Goal: Task Accomplishment & Management: Contribute content

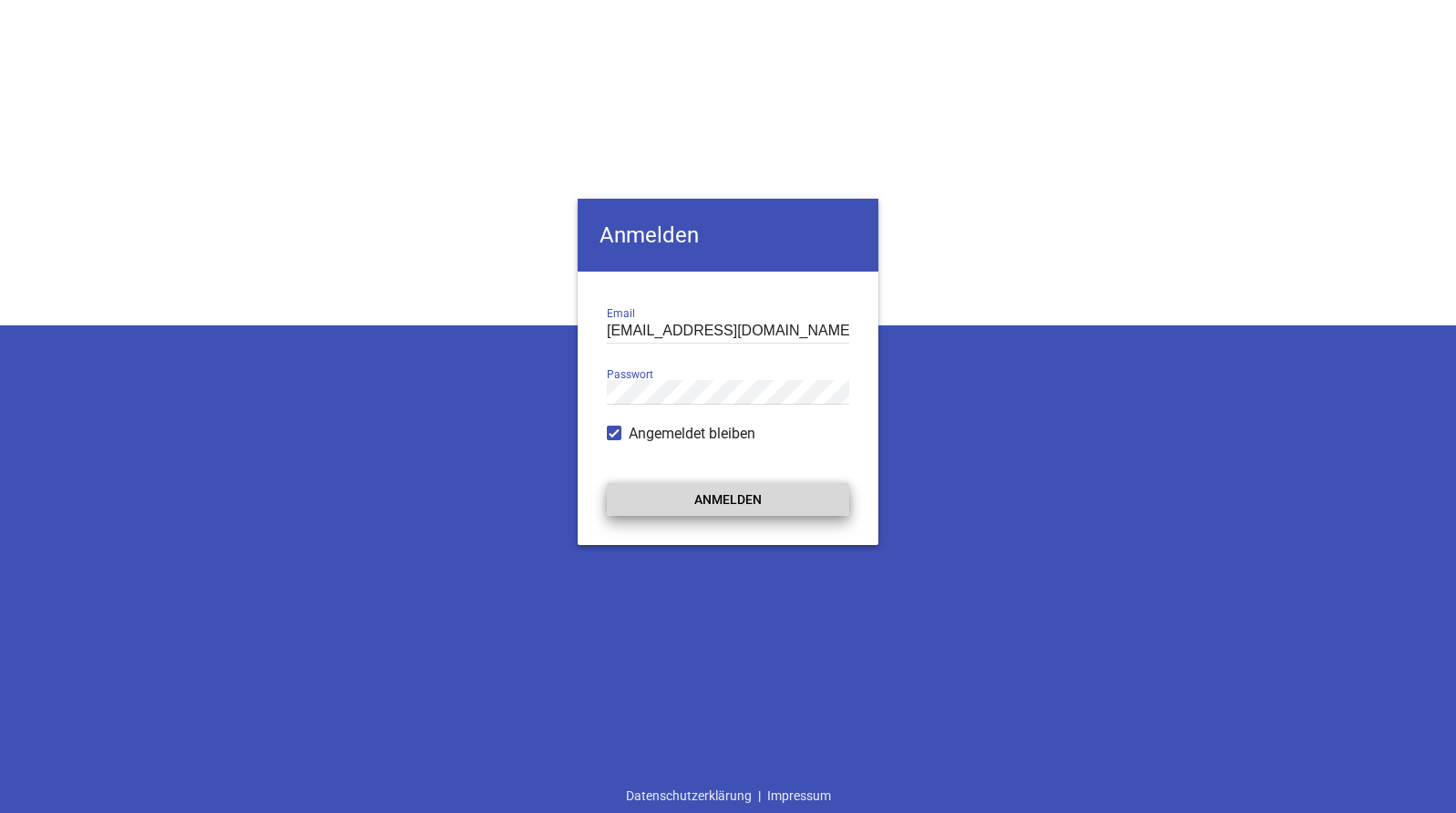
click at [706, 501] on button "Anmelden" at bounding box center [728, 500] width 243 height 33
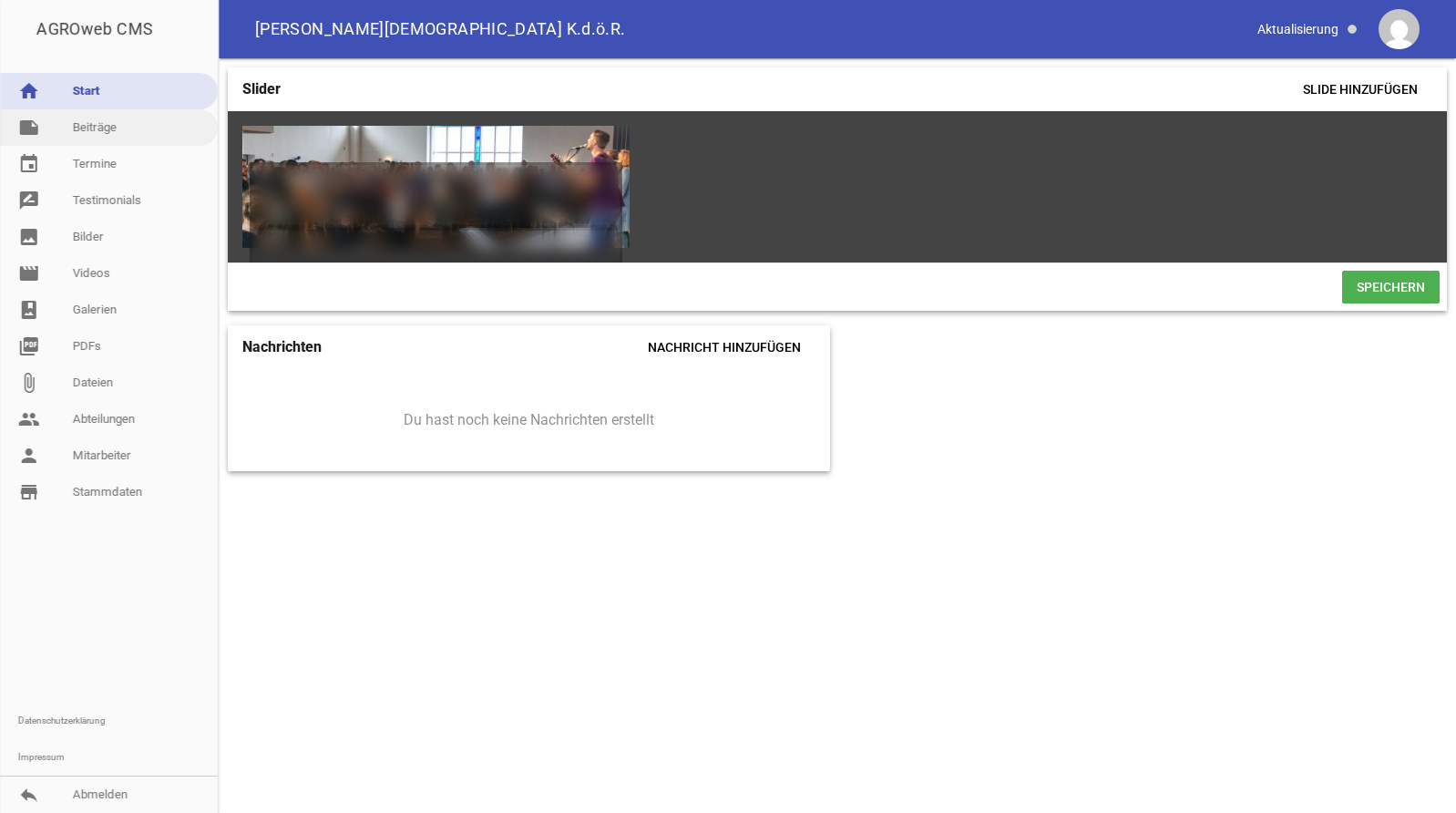
click at [110, 130] on link "note Beiträge" at bounding box center [109, 127] width 218 height 36
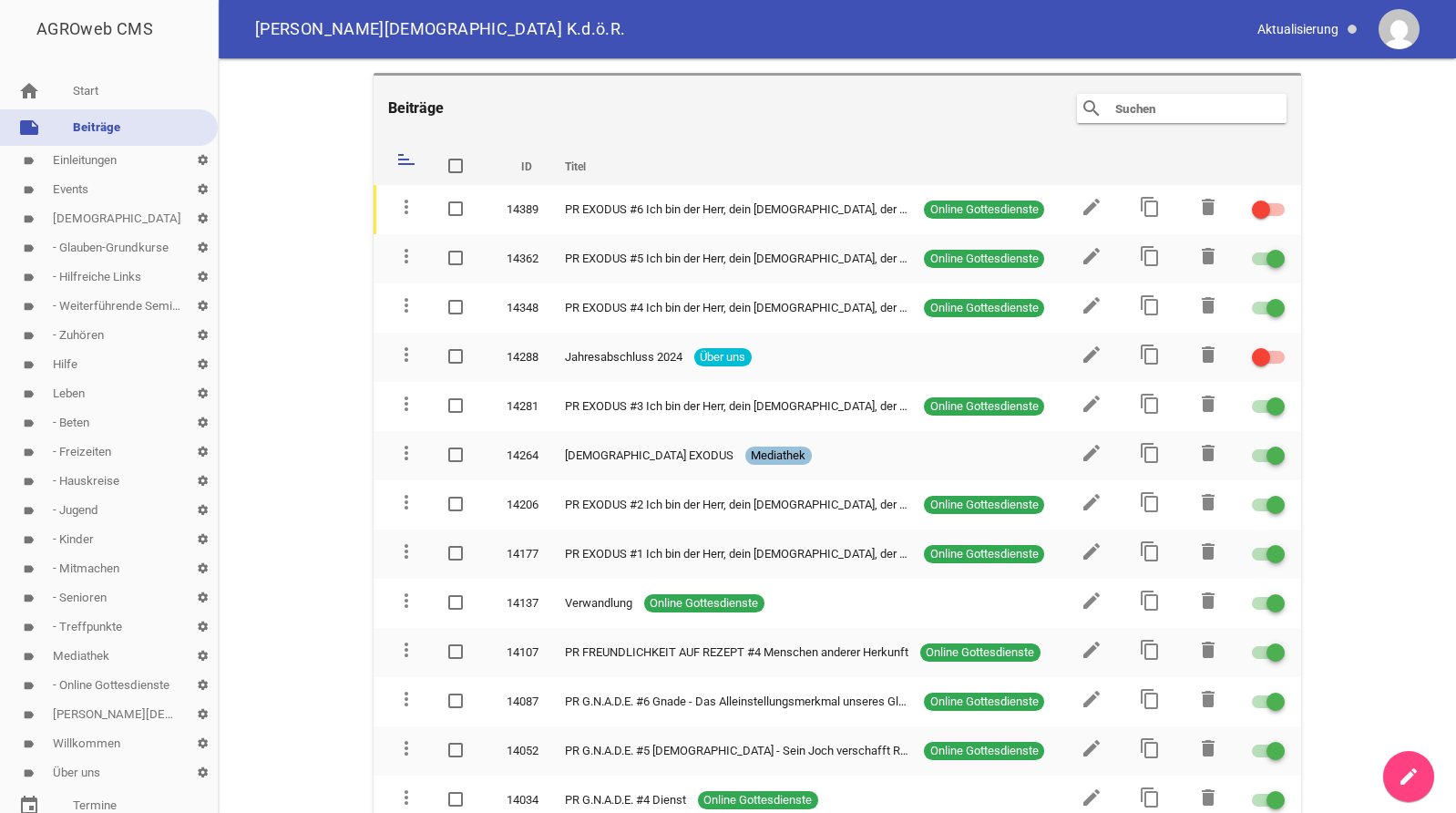
click at [73, 188] on link "label Events settings" at bounding box center [109, 190] width 218 height 29
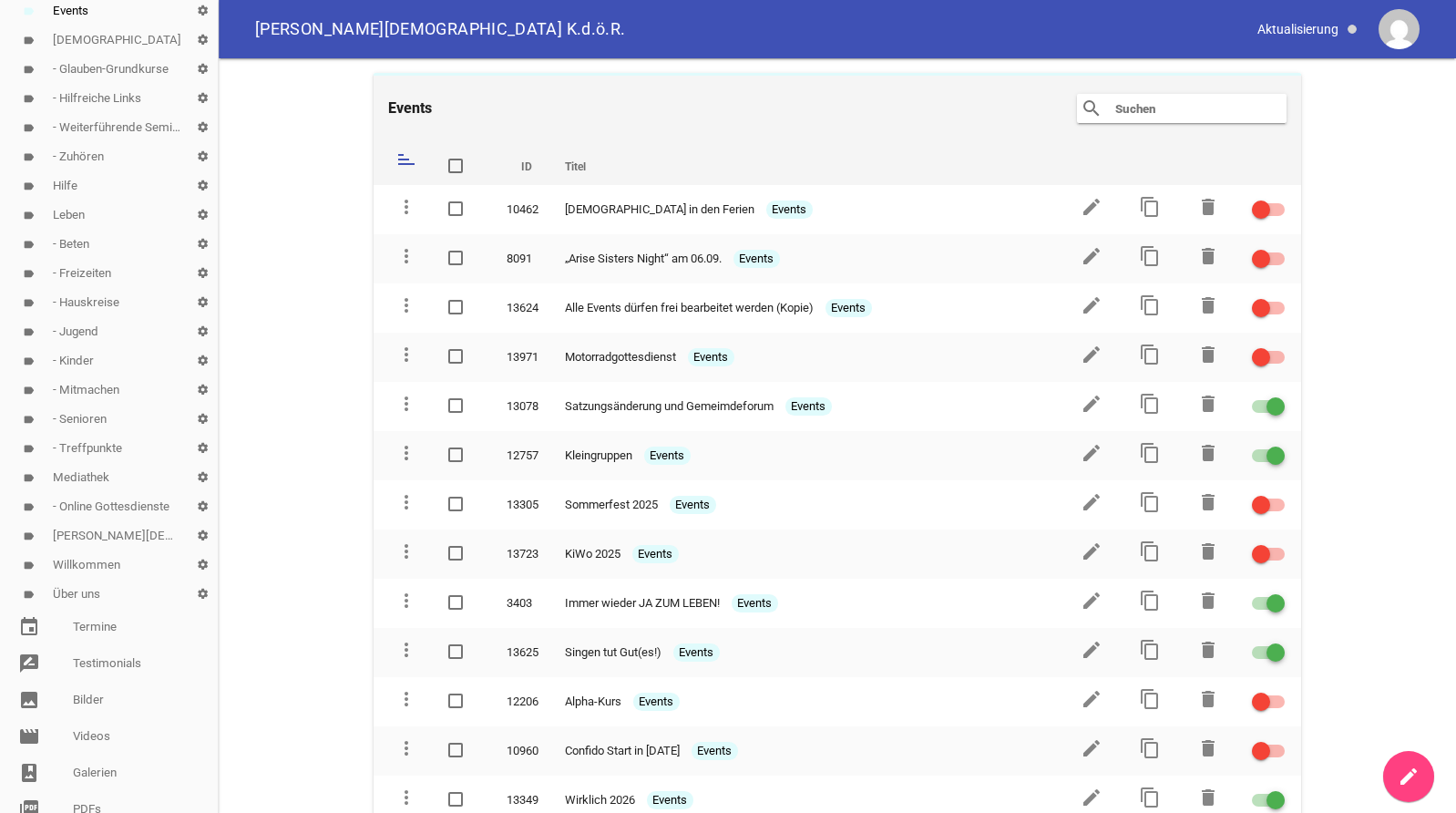
scroll to position [186, 0]
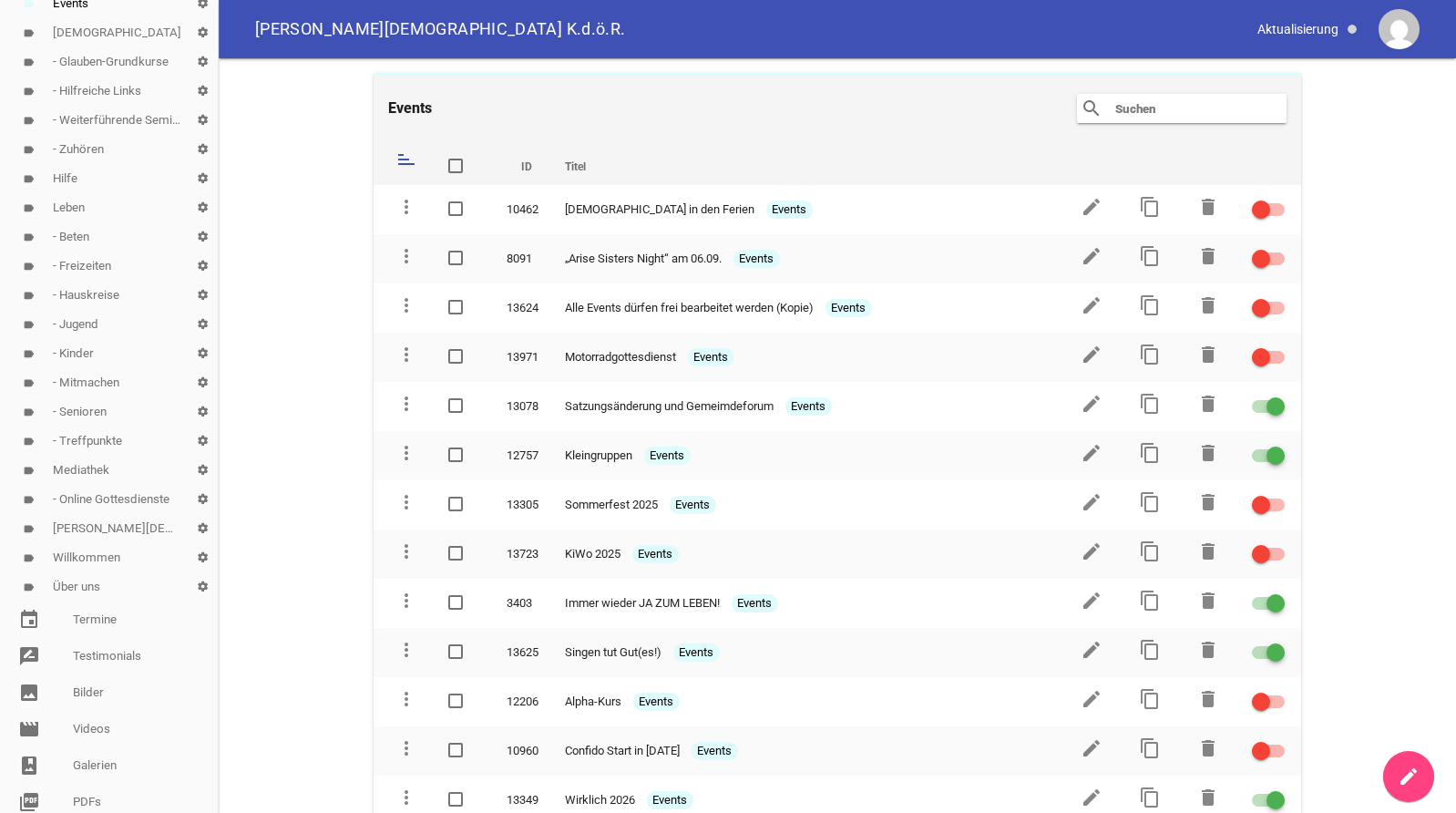
click at [86, 561] on link "label Willkommen settings" at bounding box center [109, 558] width 218 height 29
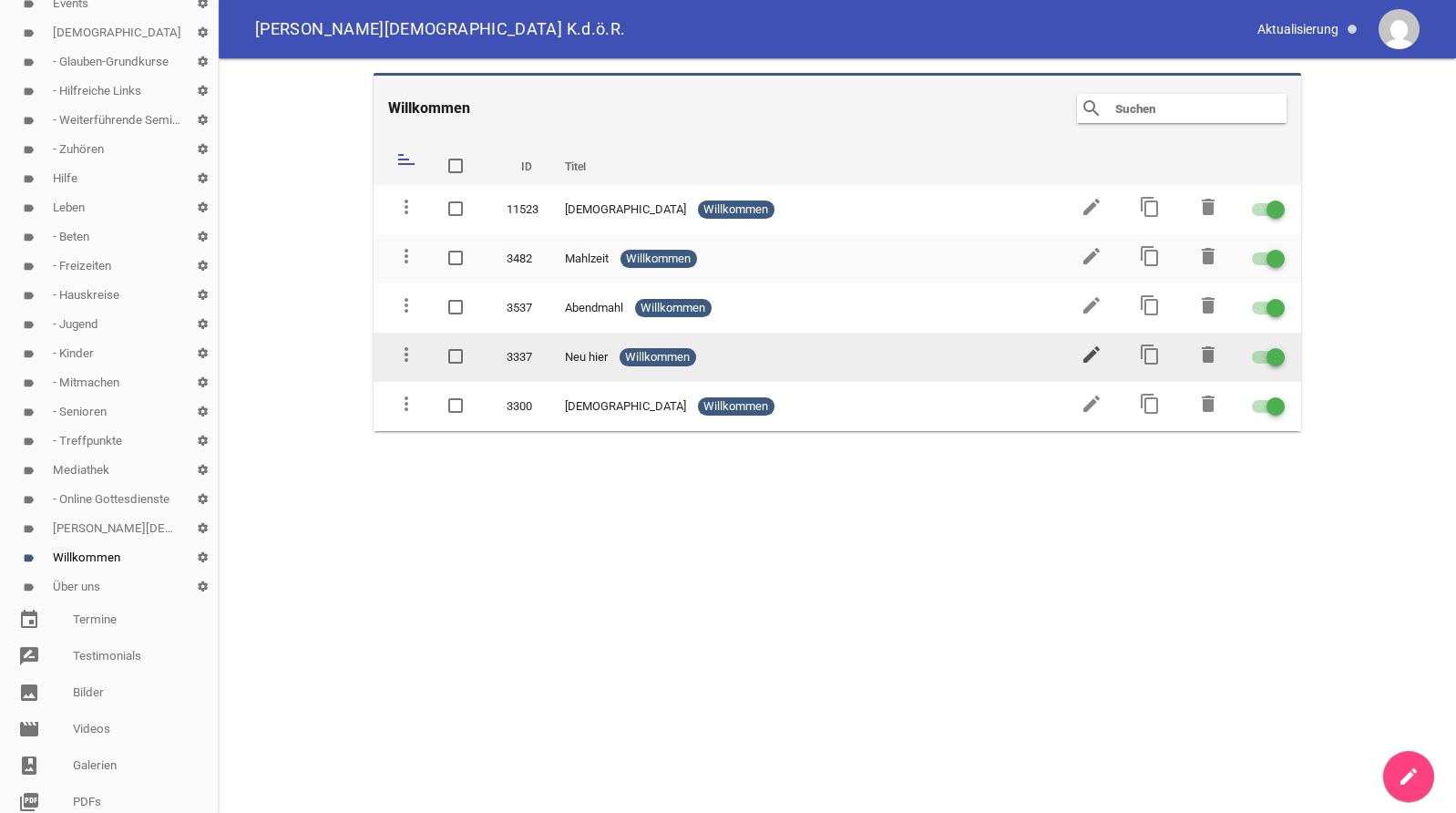
click at [1092, 351] on icon "edit" at bounding box center [1091, 354] width 22 height 22
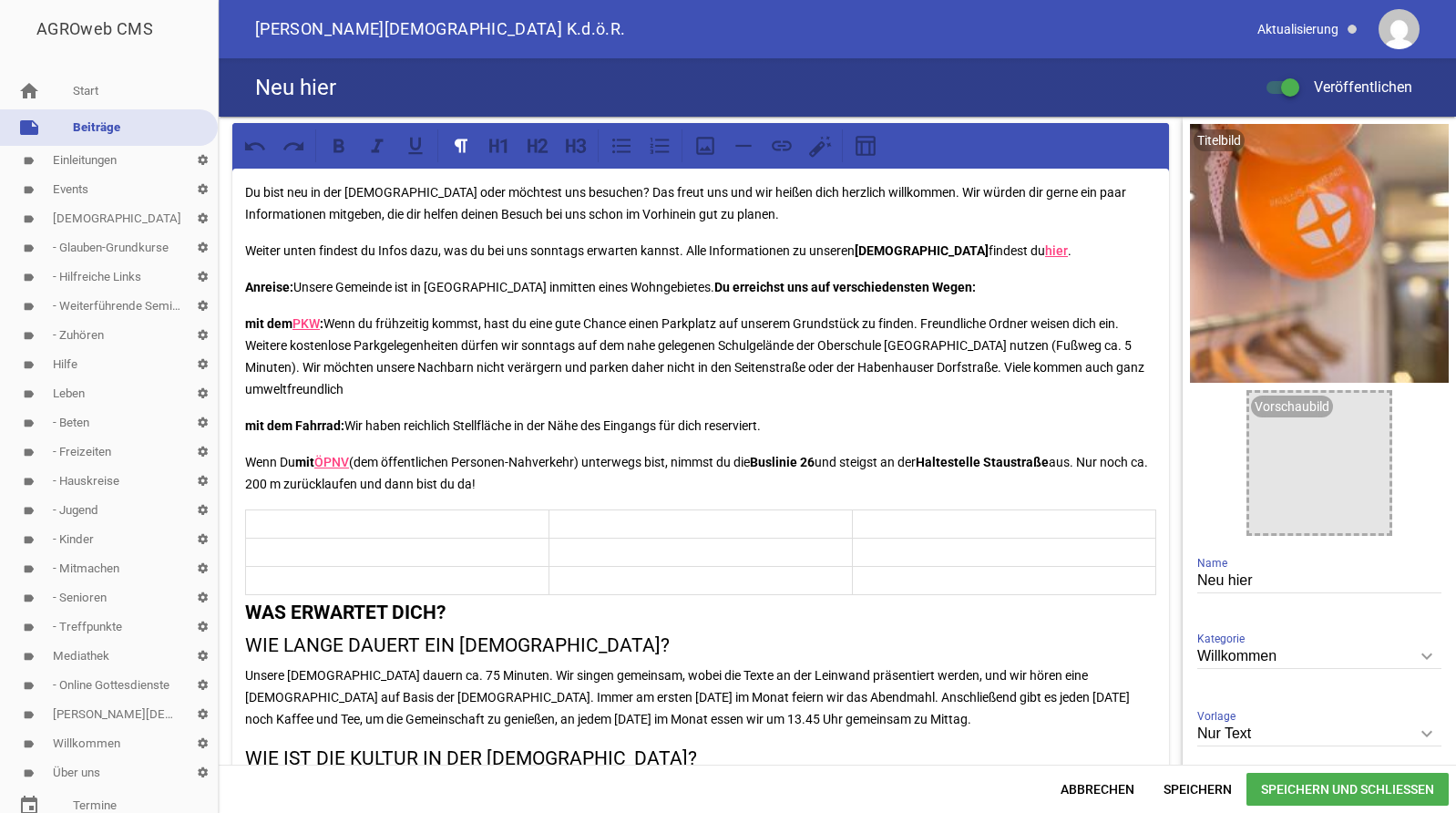
click at [84, 191] on link "label Events settings" at bounding box center [109, 190] width 218 height 29
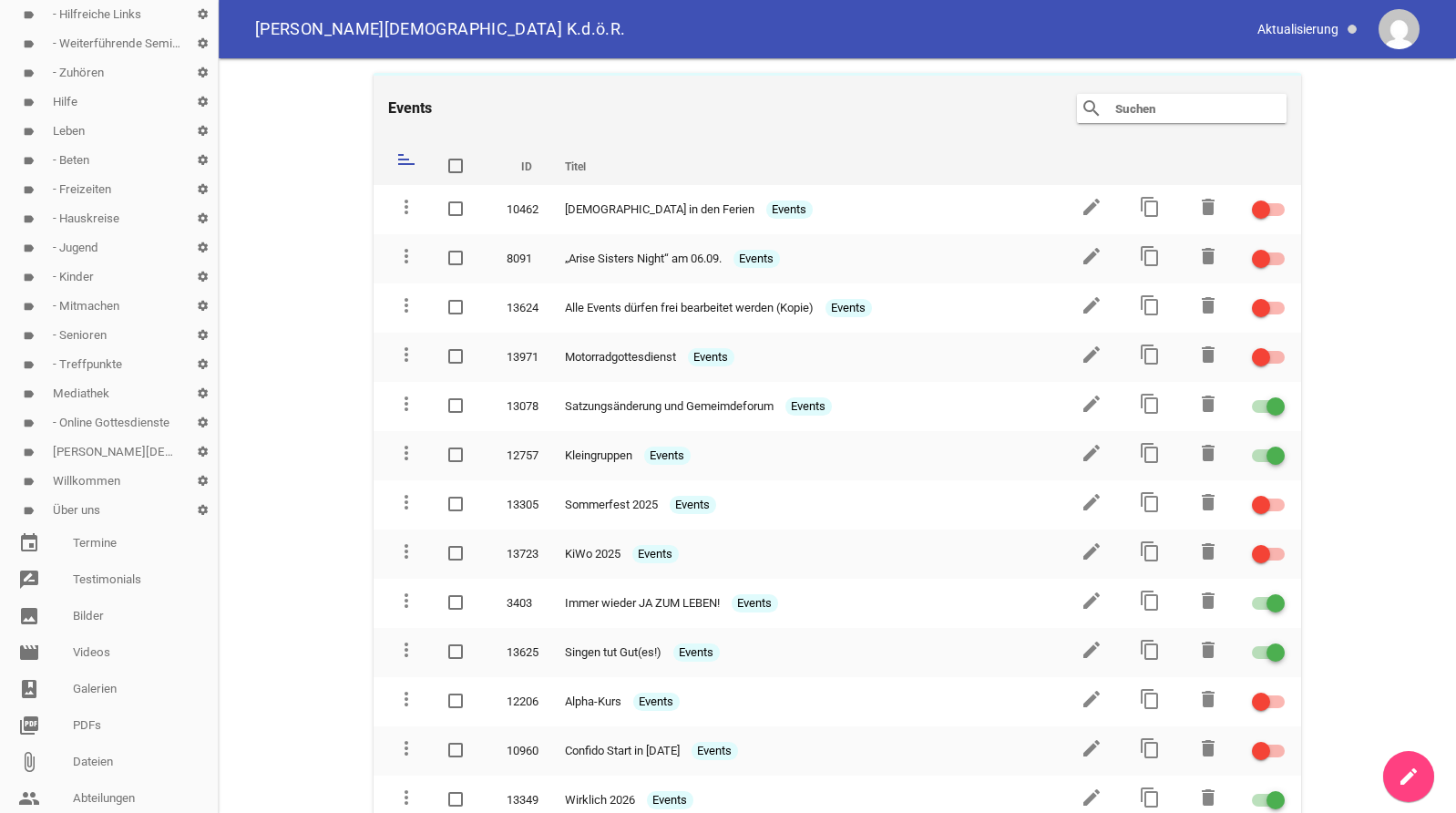
scroll to position [279, 0]
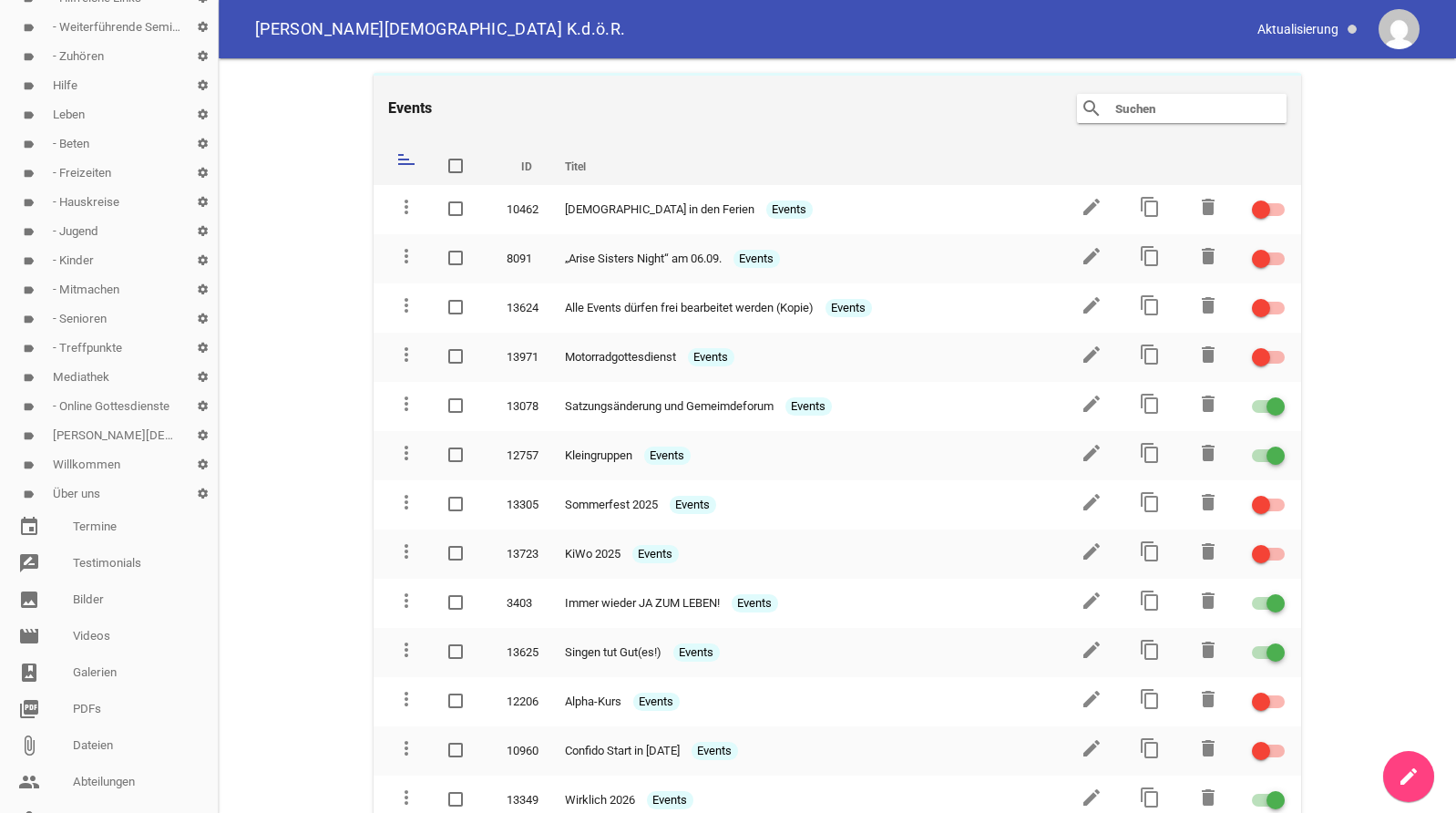
click at [76, 463] on link "label Willkommen settings" at bounding box center [109, 465] width 218 height 29
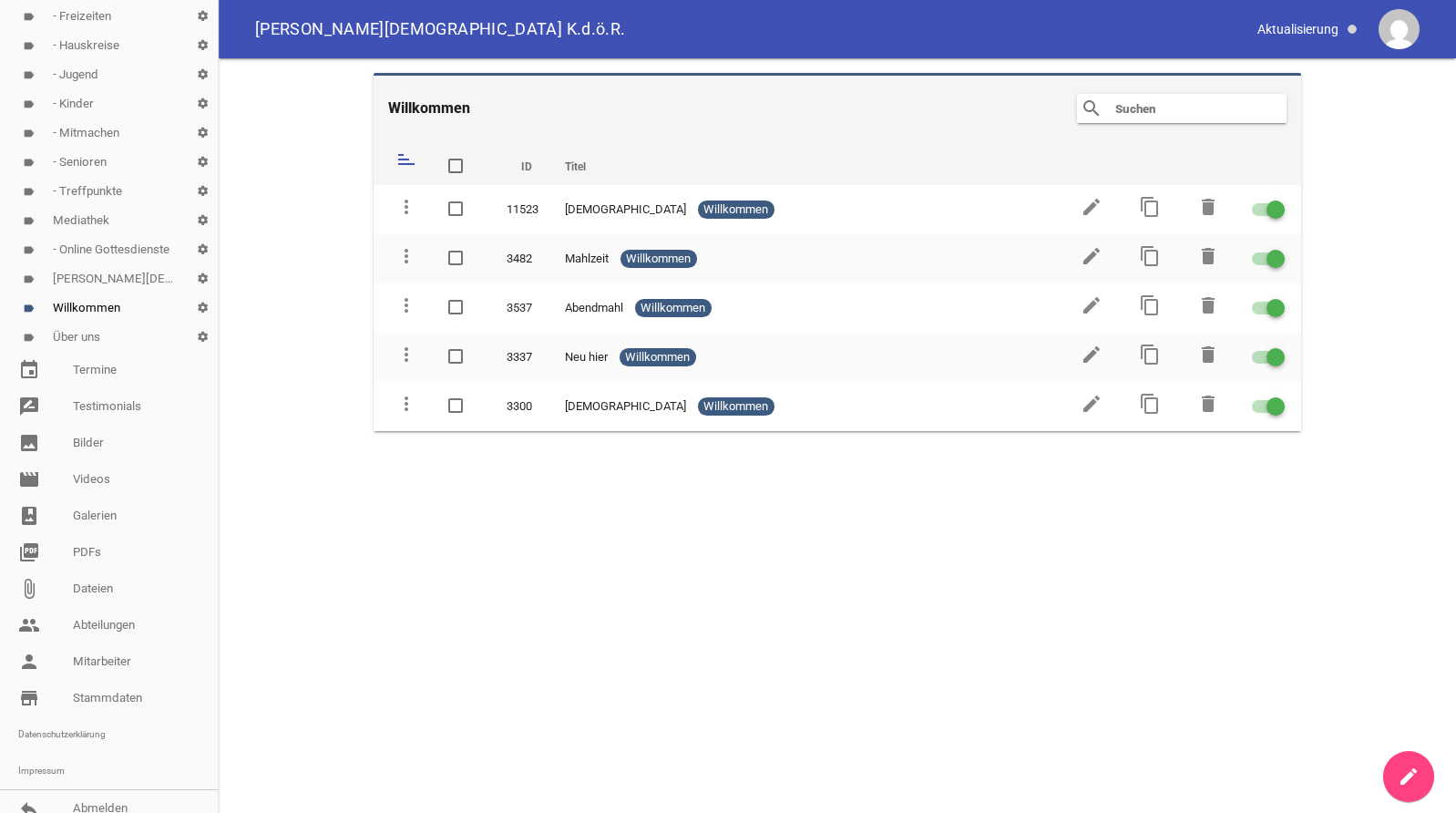
scroll to position [449, 0]
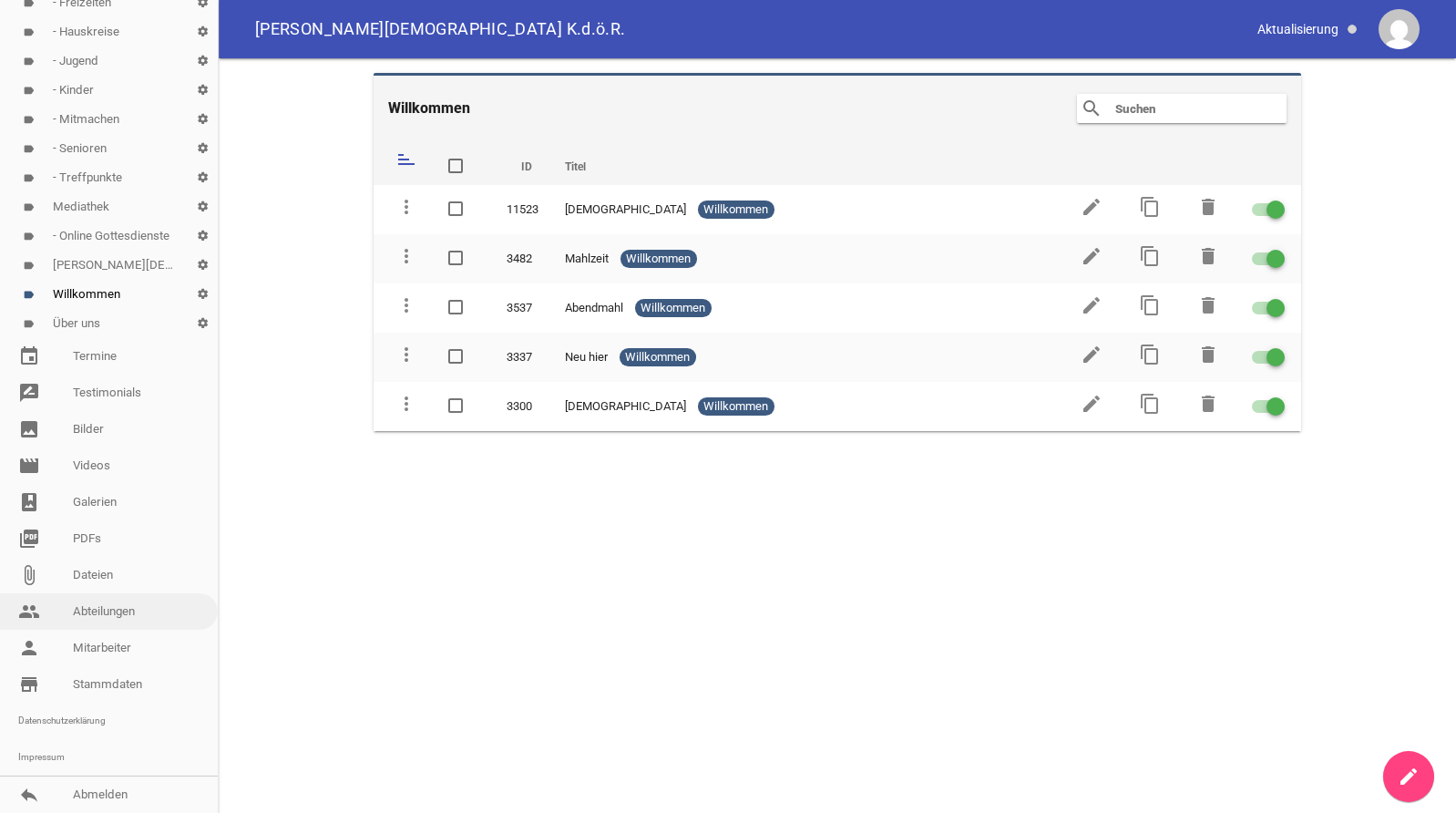
click at [95, 617] on link "people Abteilungen" at bounding box center [109, 610] width 218 height 36
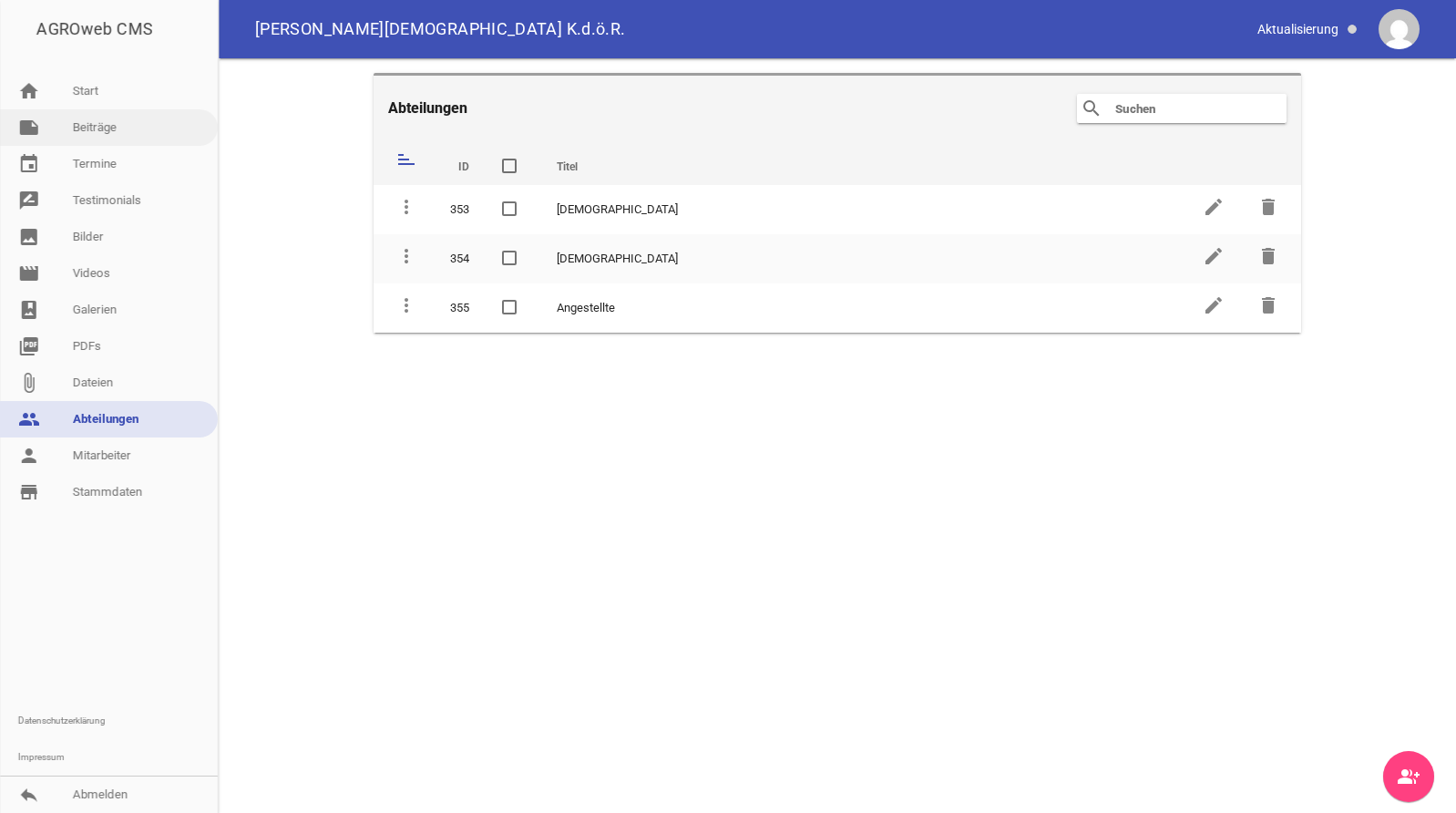
click at [95, 128] on link "note Beiträge" at bounding box center [109, 127] width 218 height 36
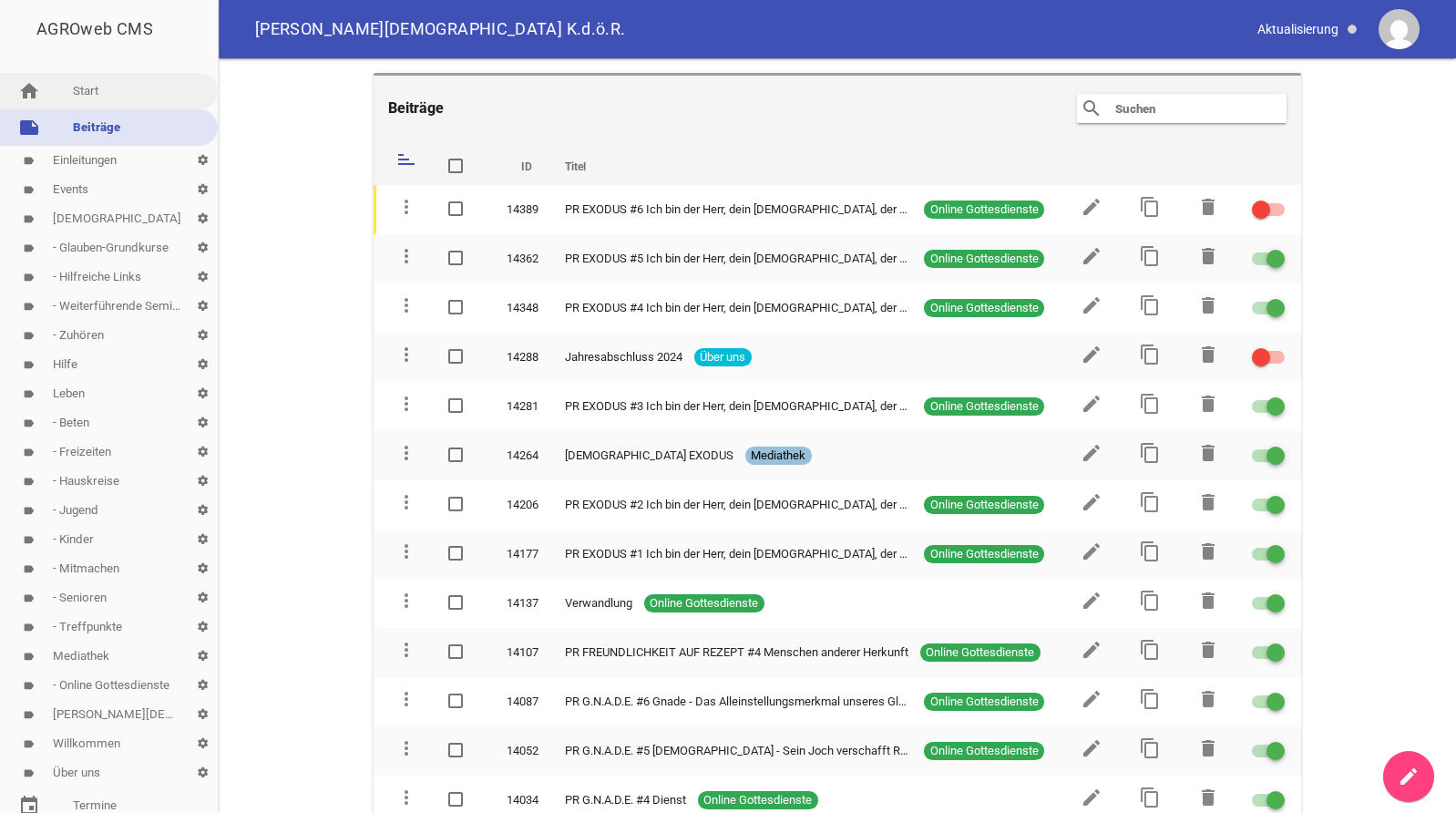
click at [84, 97] on link "home Start" at bounding box center [109, 91] width 218 height 36
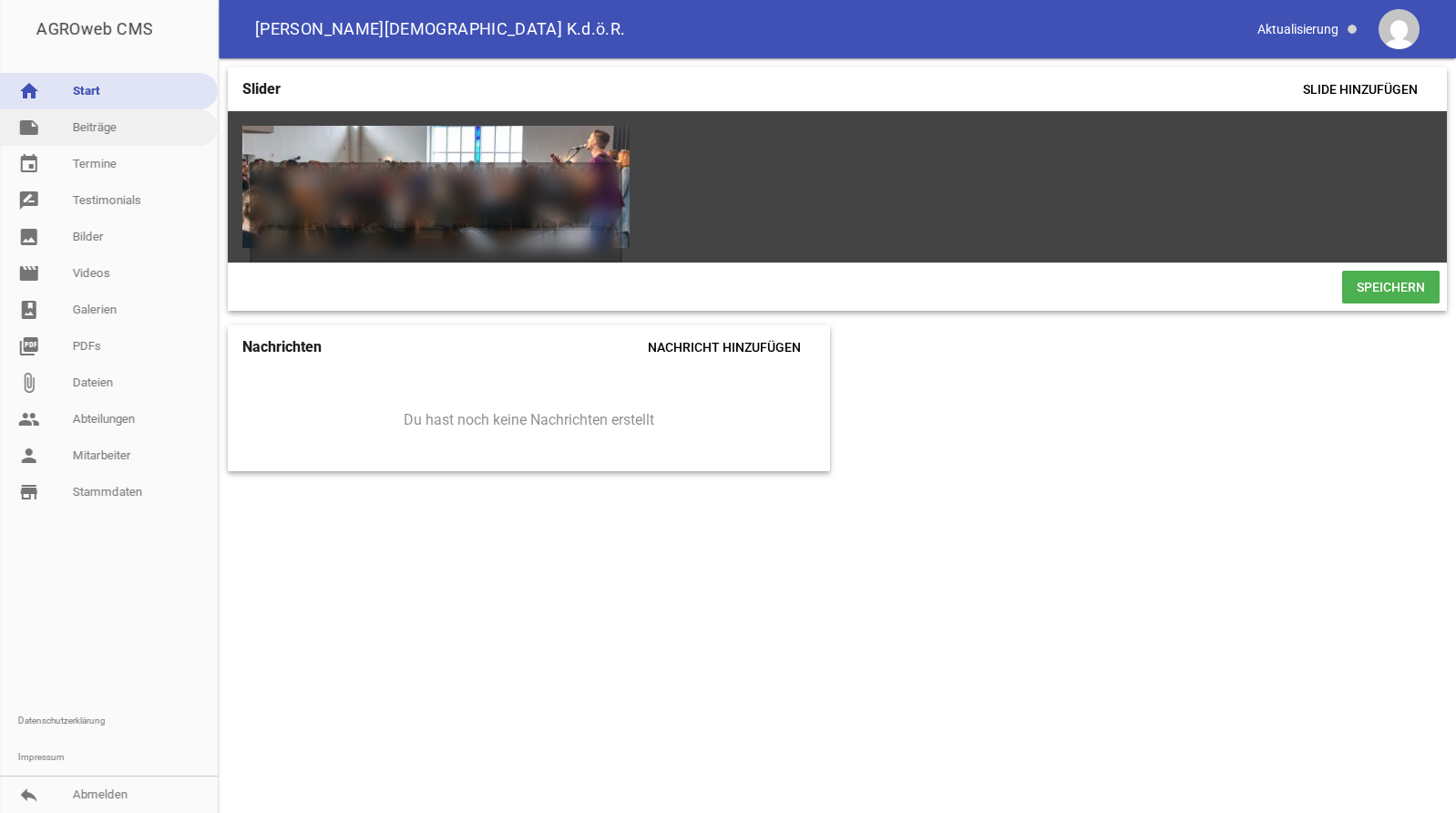
click at [57, 131] on link "note Beiträge" at bounding box center [109, 127] width 218 height 36
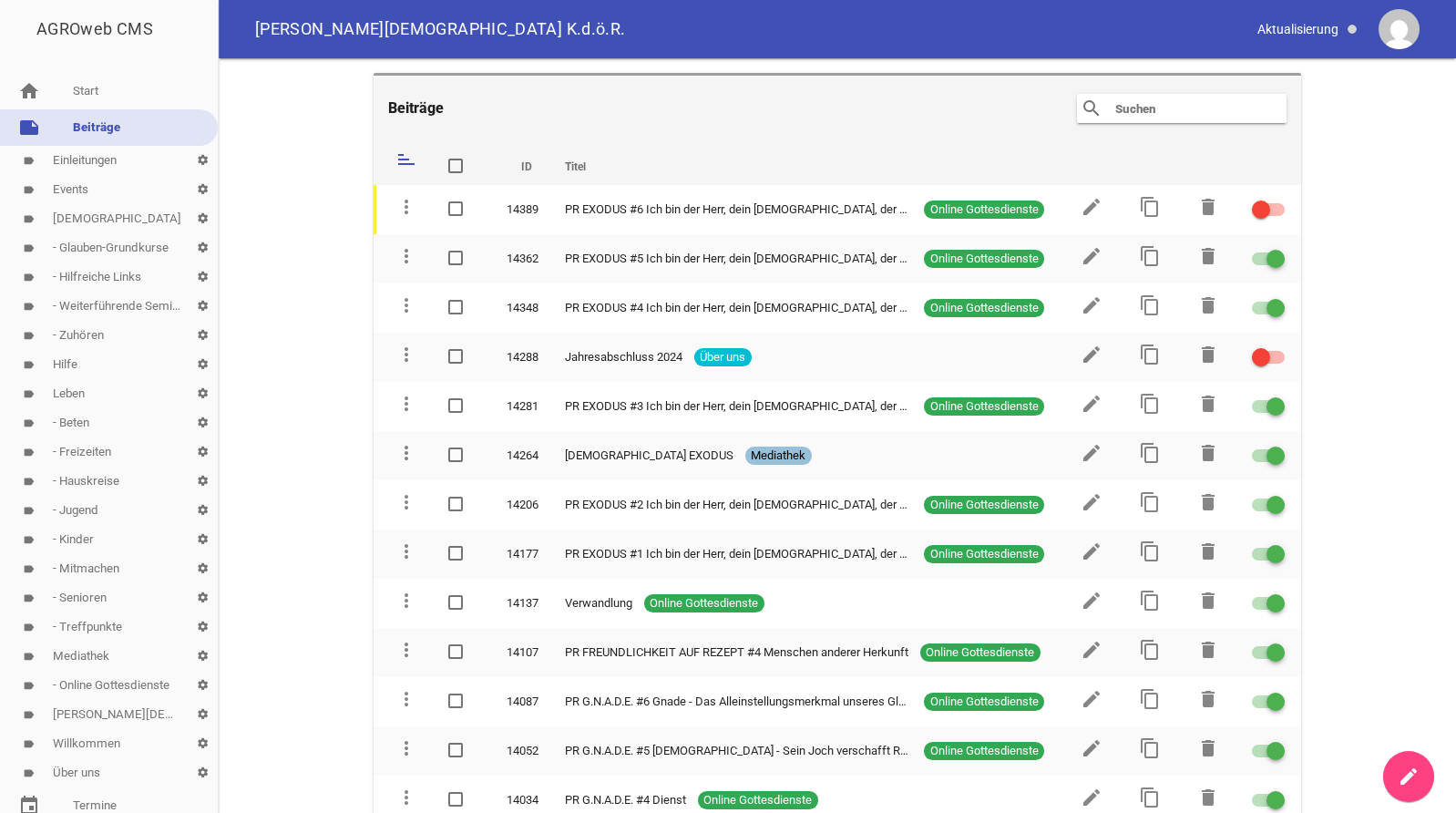
click at [1154, 113] on input "text" at bounding box center [1186, 109] width 146 height 22
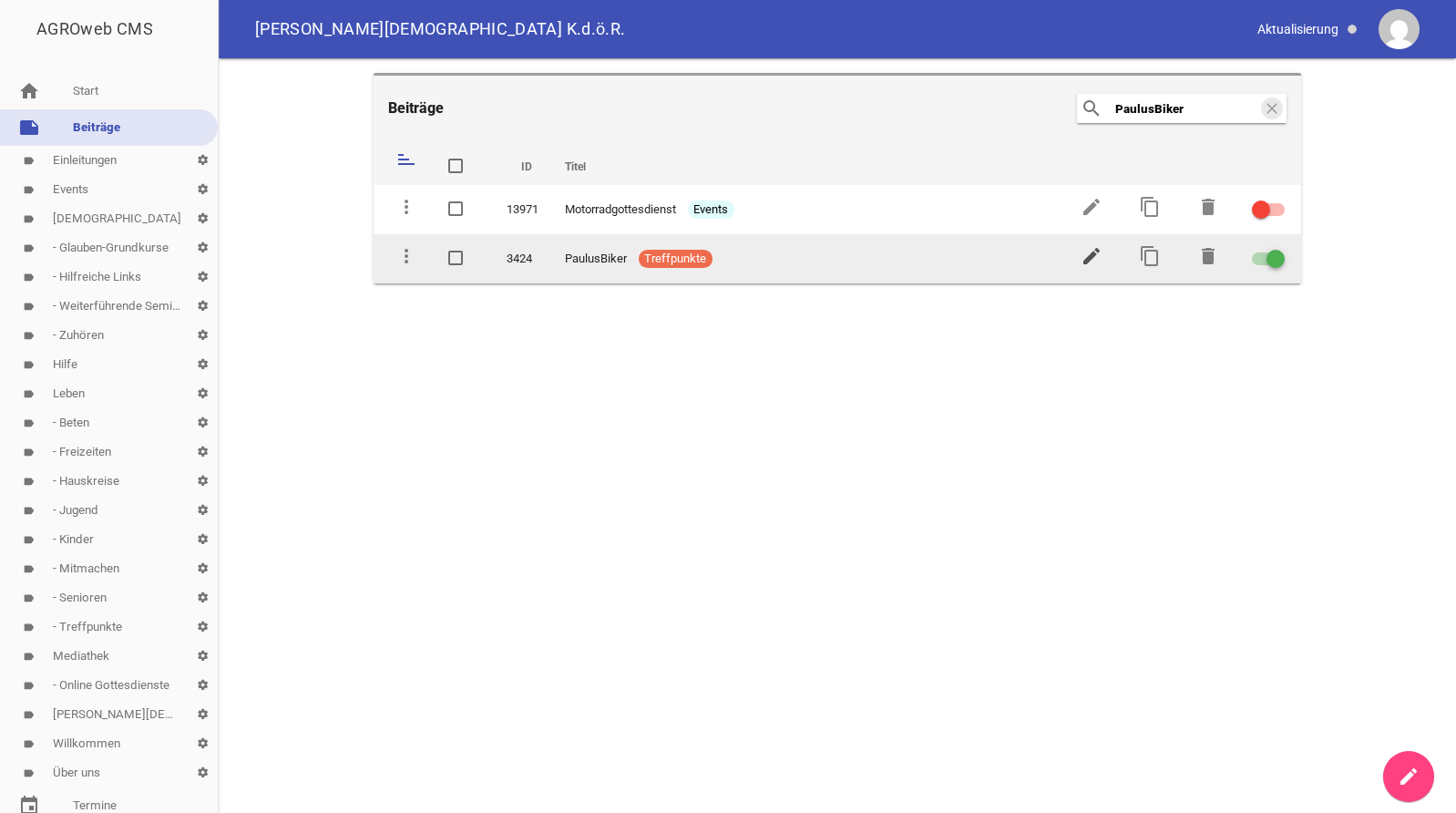
type input "PaulusBiker"
click at [1089, 255] on icon "edit" at bounding box center [1091, 256] width 22 height 22
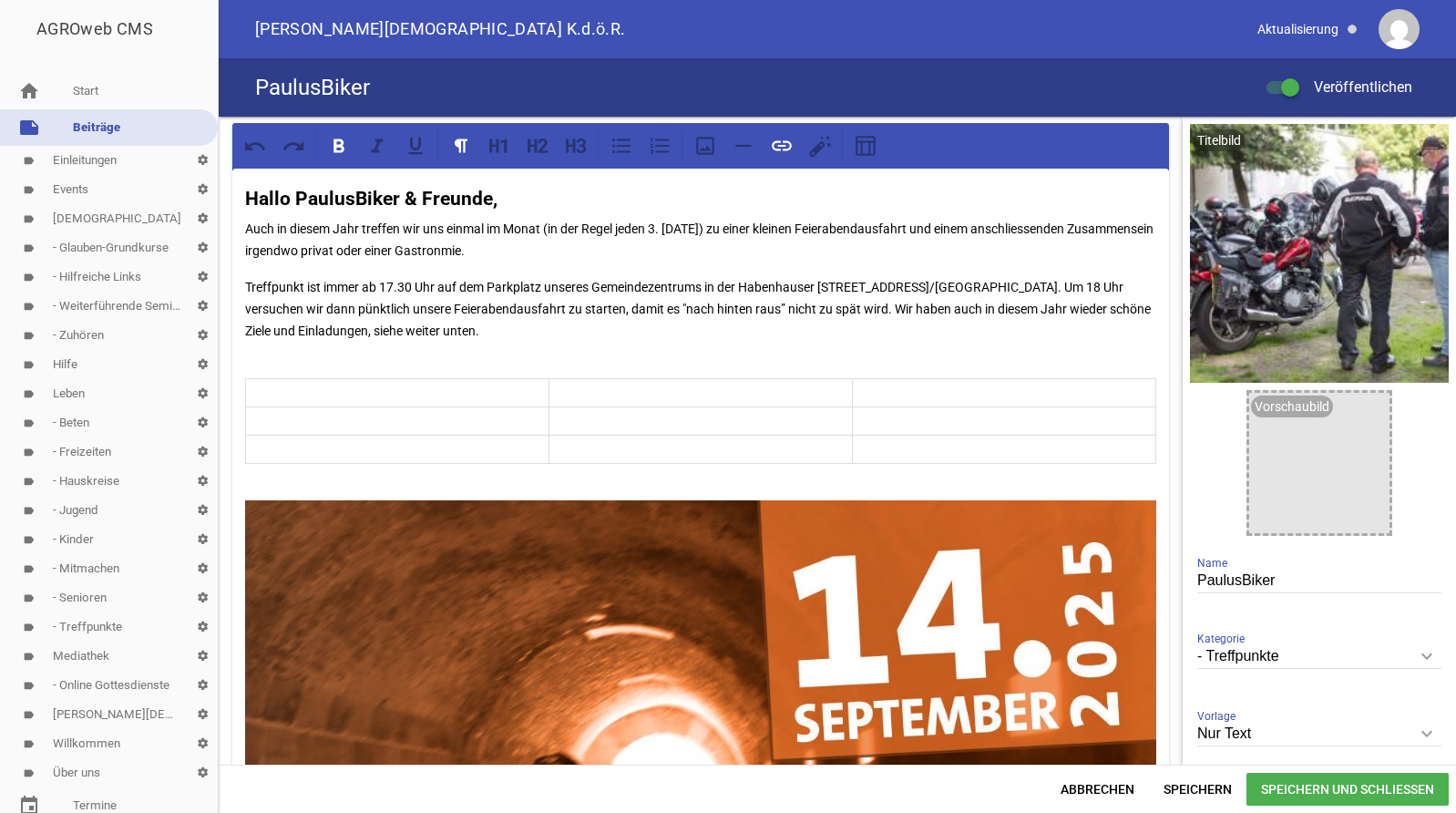
drag, startPoint x: 674, startPoint y: 535, endPoint x: 245, endPoint y: 706, distance: 461.8
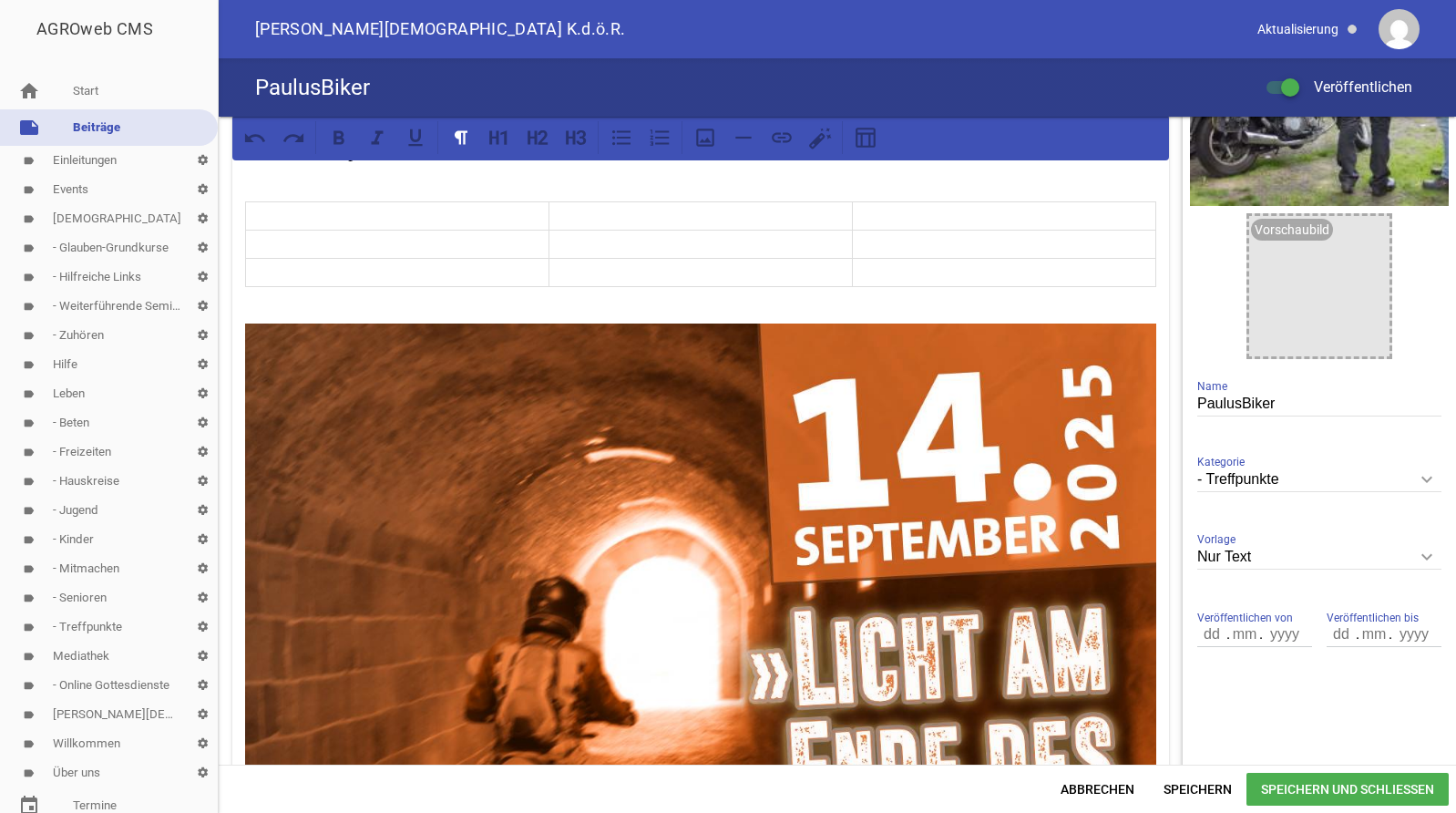
scroll to position [180, 0]
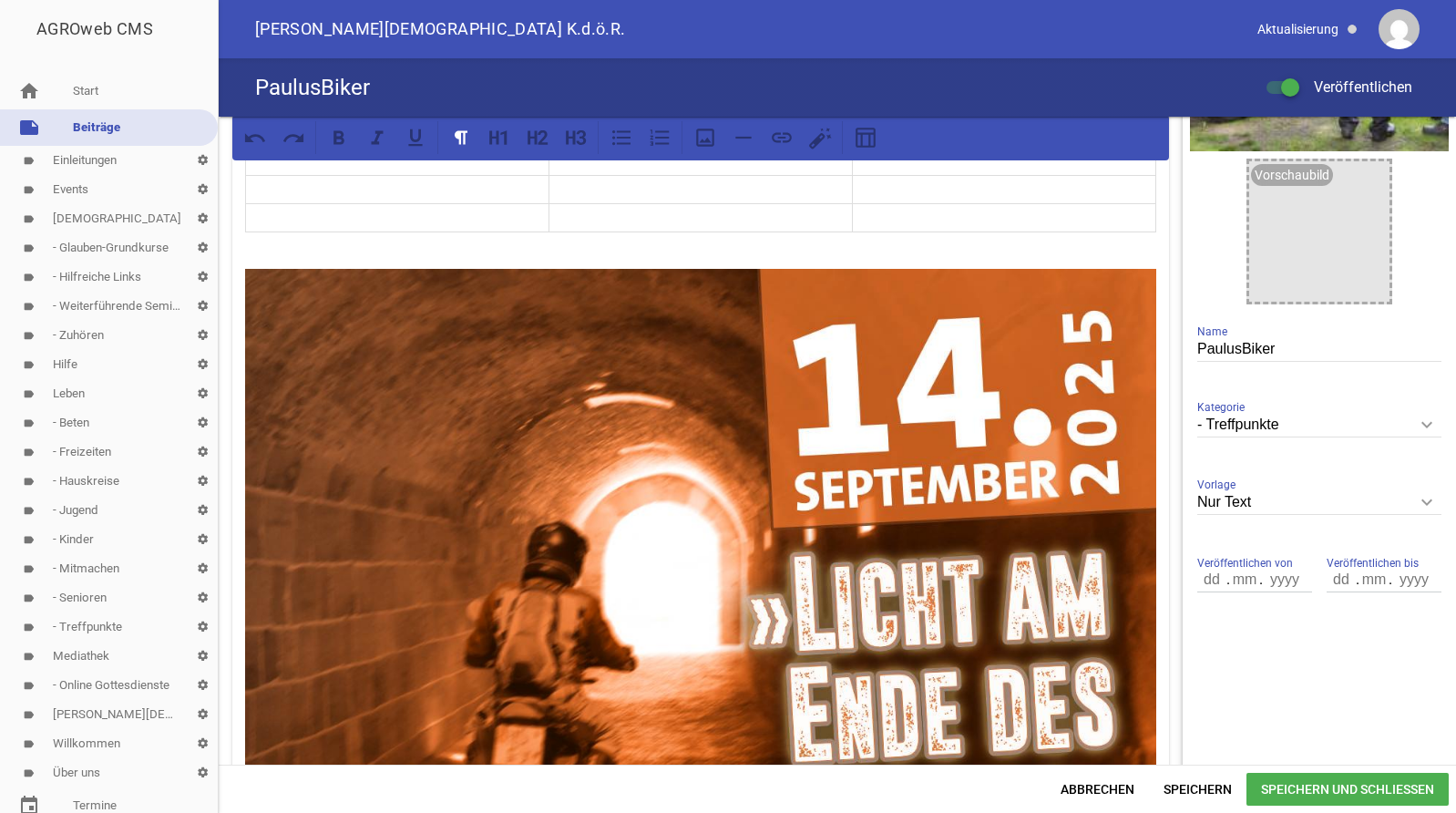
scroll to position [268, 0]
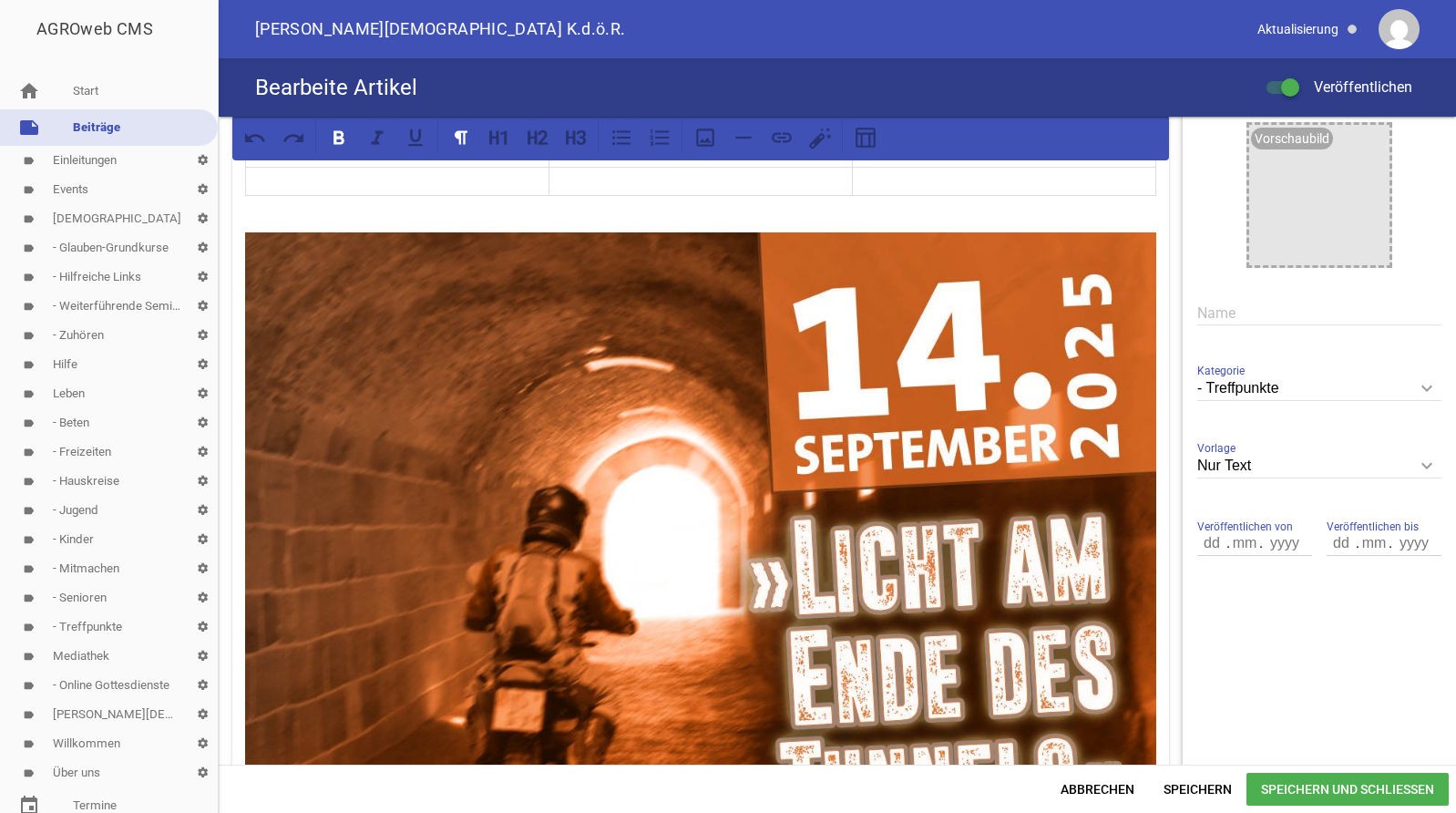
drag, startPoint x: 246, startPoint y: 705, endPoint x: 258, endPoint y: 723, distance: 21.6
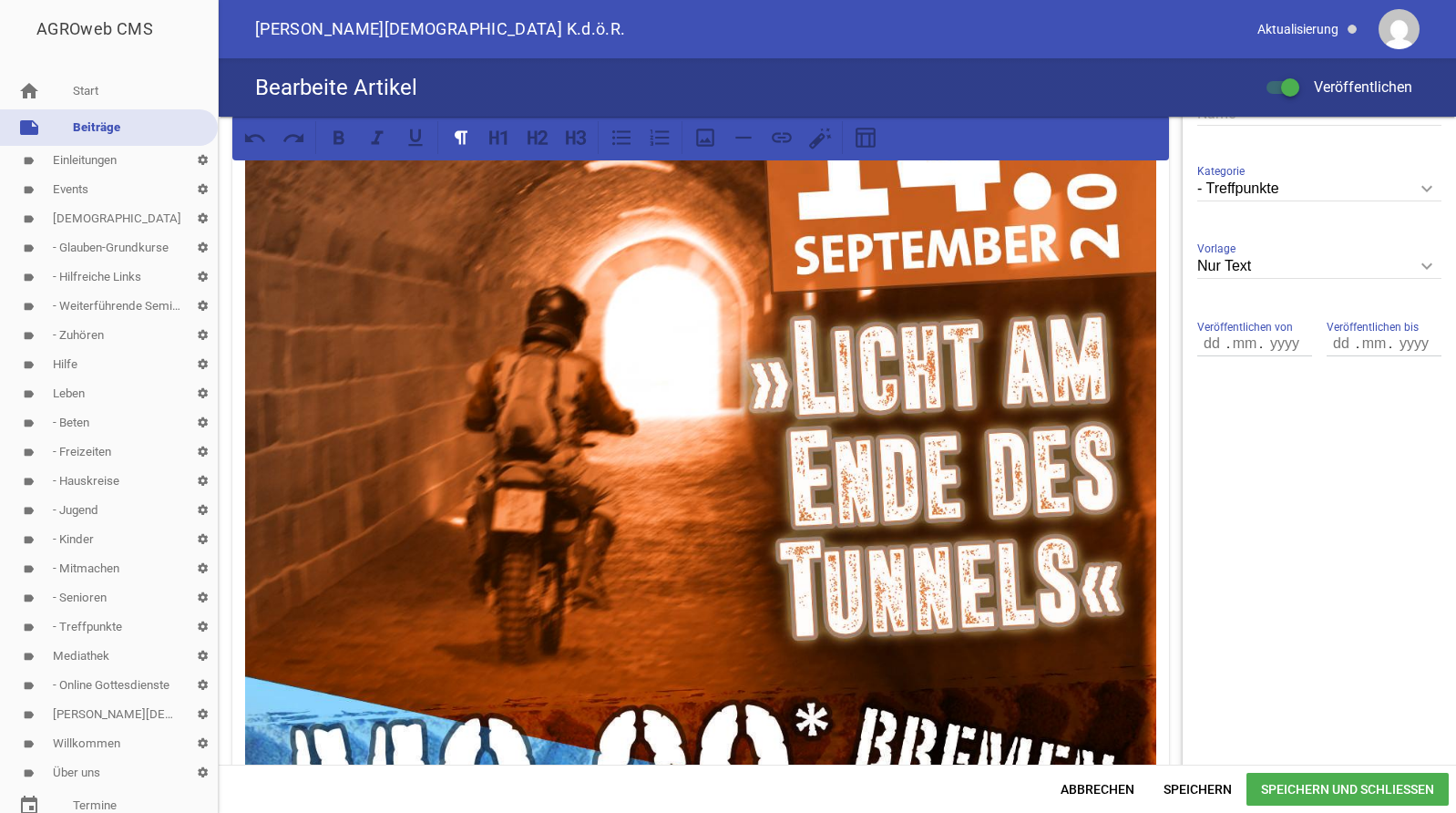
scroll to position [509, 0]
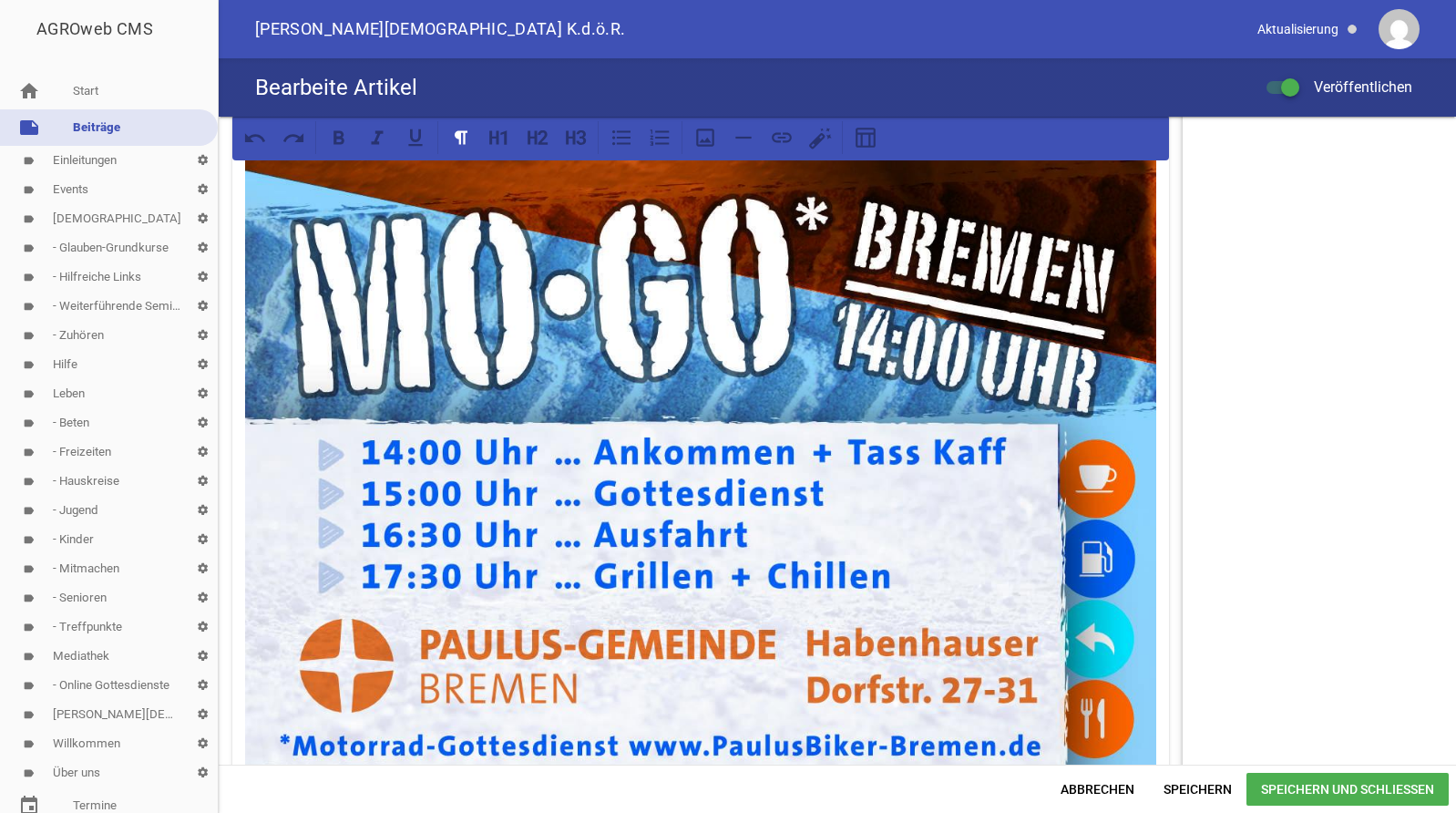
drag, startPoint x: 837, startPoint y: 413, endPoint x: 260, endPoint y: 437, distance: 577.5
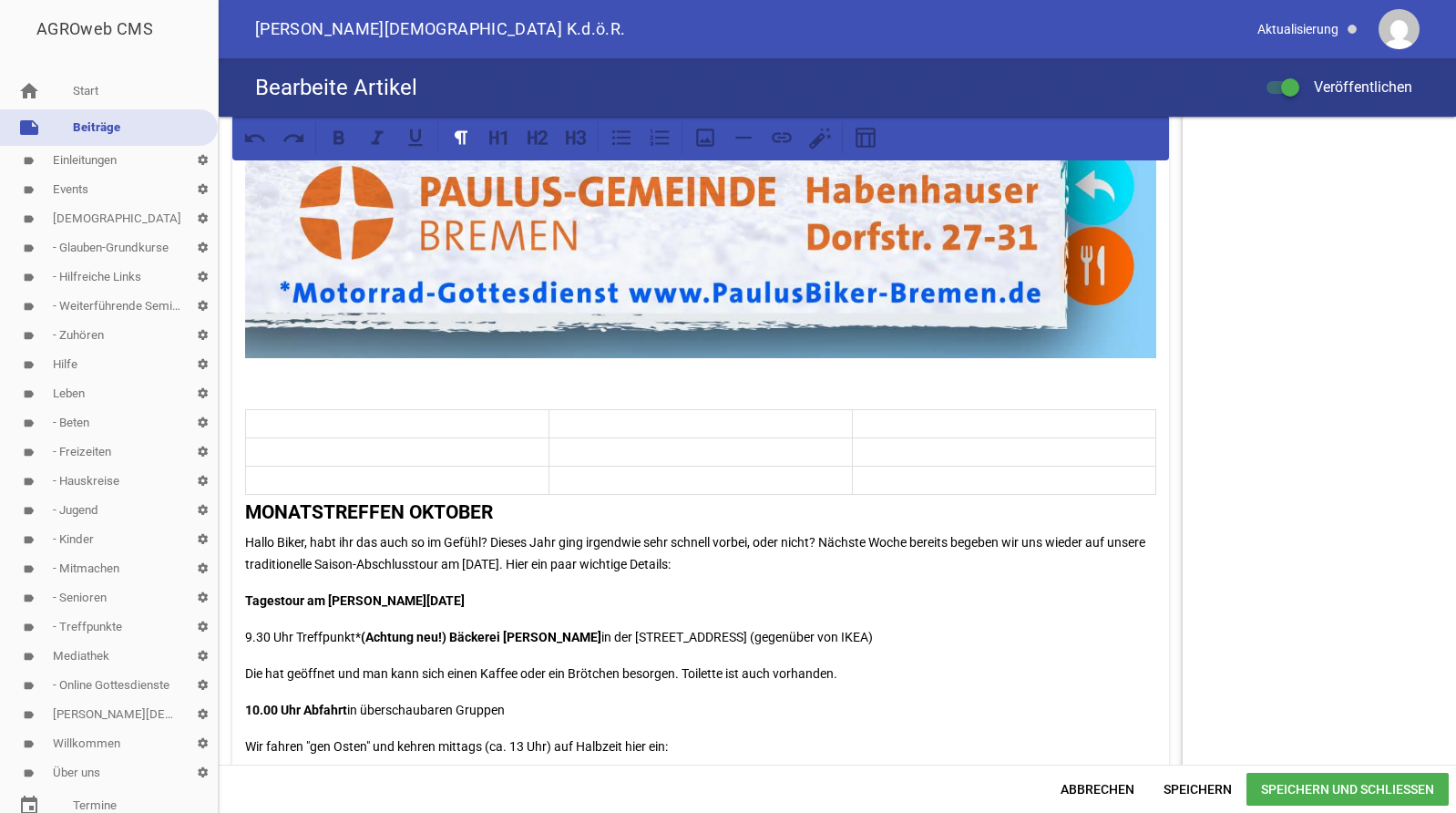
scroll to position [1438, 0]
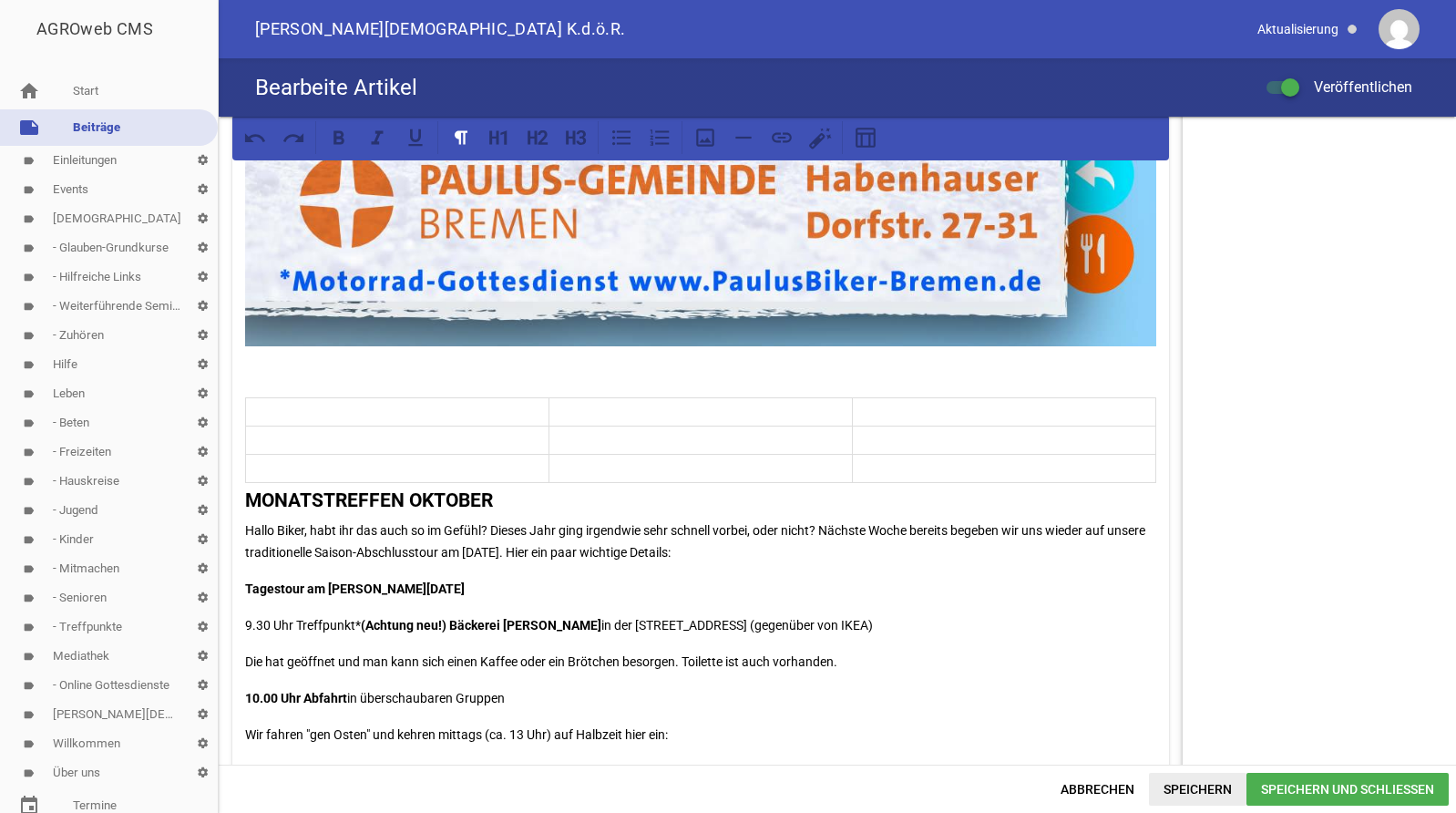
click at [1191, 795] on span "Speichern" at bounding box center [1198, 790] width 98 height 33
